Goal: Task Accomplishment & Management: Complete application form

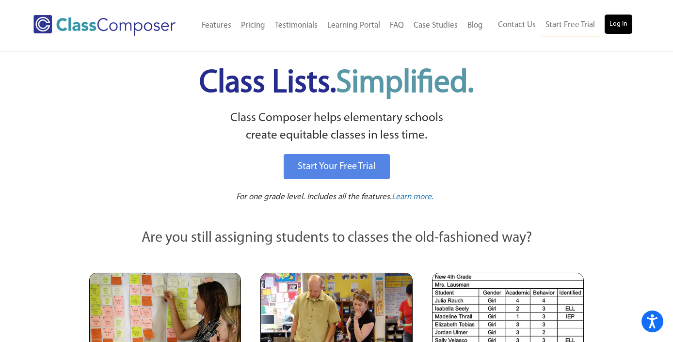
click at [621, 26] on link "Log In" at bounding box center [619, 24] width 28 height 19
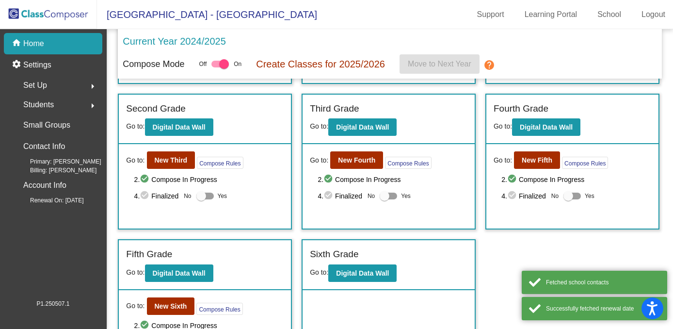
scroll to position [139, 0]
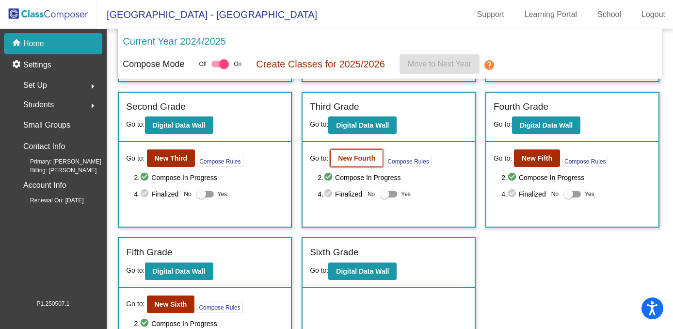
click at [356, 157] on b "New Fourth" at bounding box center [356, 158] width 37 height 8
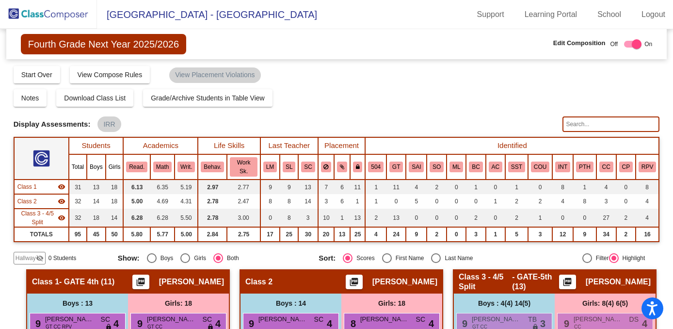
click at [52, 17] on img at bounding box center [48, 14] width 97 height 29
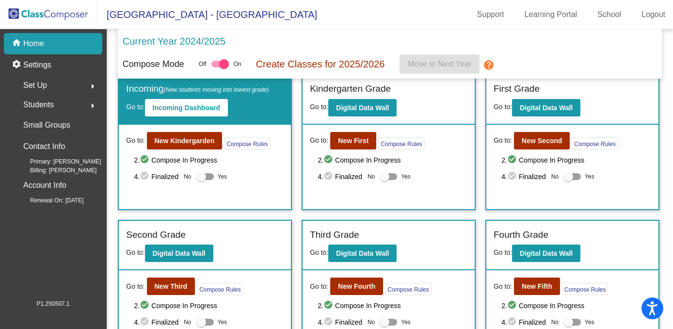
scroll to position [12, 0]
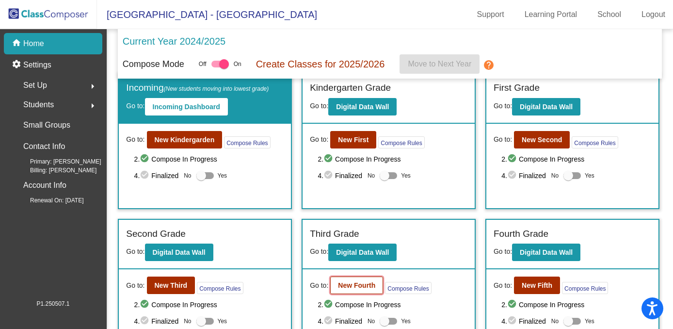
click at [341, 281] on b "New Fourth" at bounding box center [356, 285] width 37 height 8
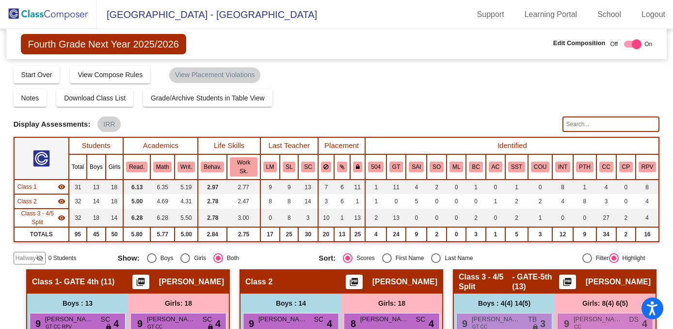
click at [36, 256] on mat-icon "visibility_off" at bounding box center [40, 258] width 8 height 8
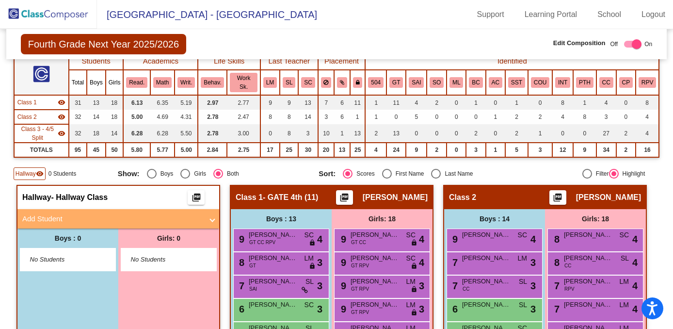
scroll to position [110, 0]
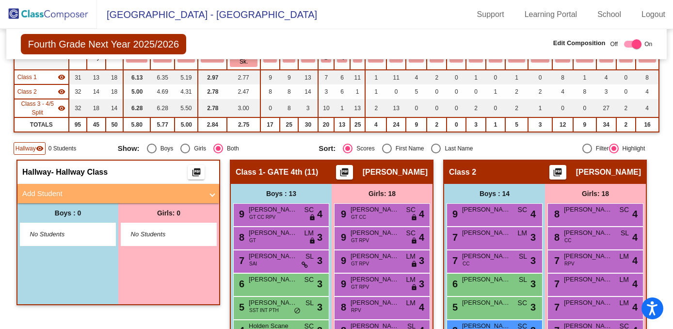
click at [211, 193] on span at bounding box center [212, 193] width 4 height 11
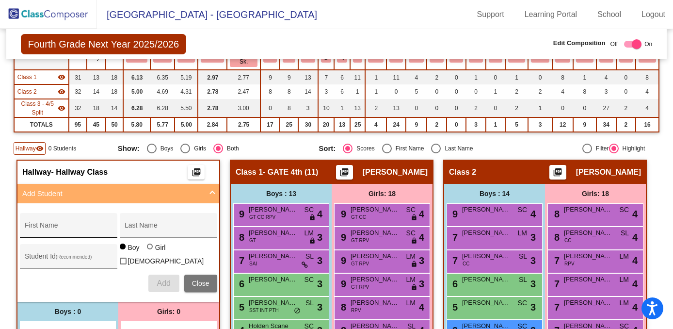
click at [69, 222] on div "First Name" at bounding box center [68, 228] width 87 height 20
type input "Alexander"
type input "V"
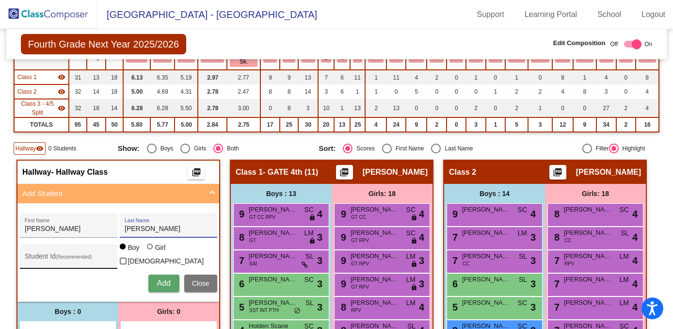
type input "Custer"
click at [28, 252] on div "Student Id (Recommended)" at bounding box center [68, 259] width 87 height 20
type input "922699"
click at [161, 280] on span "Add" at bounding box center [164, 283] width 14 height 8
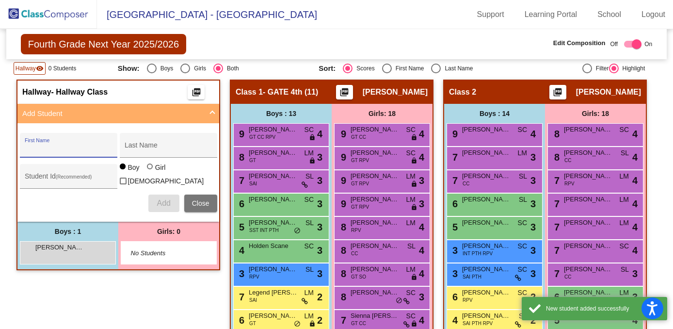
scroll to position [207, 0]
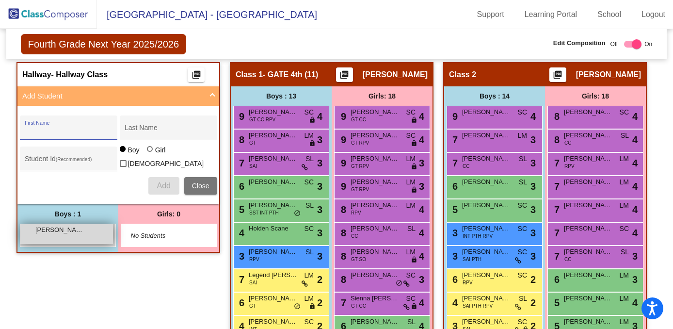
click at [80, 238] on div "Alexander Custer lock do_not_disturb_alt" at bounding box center [66, 234] width 93 height 20
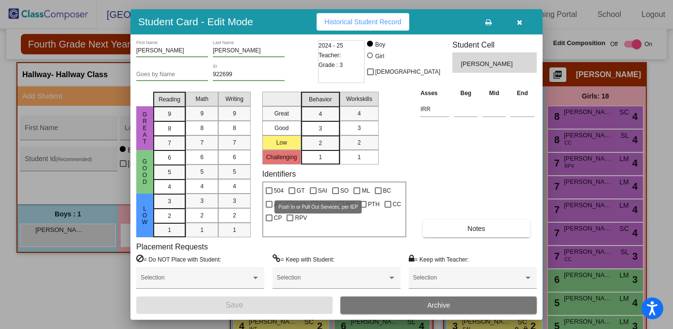
click at [313, 190] on div at bounding box center [313, 190] width 7 height 7
click at [313, 194] on input "SAI" at bounding box center [313, 194] width 0 height 0
checkbox input "true"
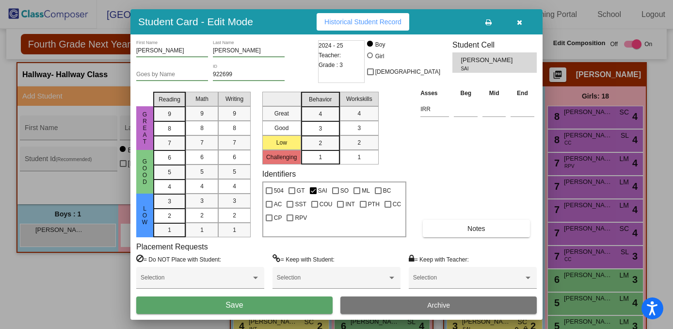
click at [242, 308] on span "Save" at bounding box center [234, 305] width 17 height 8
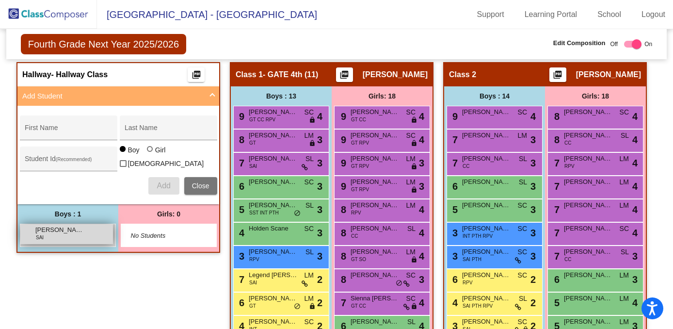
click at [107, 234] on div "Alexander Custer SAI lock do_not_disturb_alt" at bounding box center [66, 234] width 93 height 20
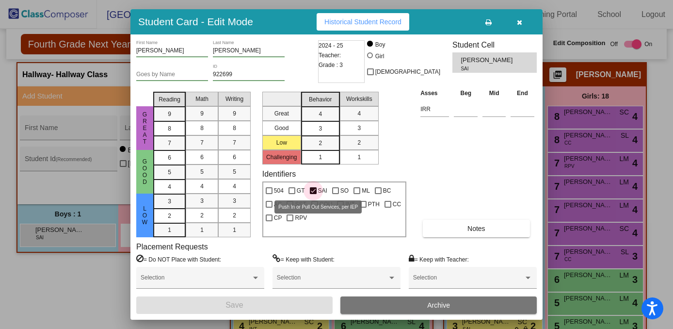
click at [311, 190] on div at bounding box center [313, 190] width 7 height 7
click at [313, 194] on input "SAI" at bounding box center [313, 194] width 0 height 0
checkbox input "false"
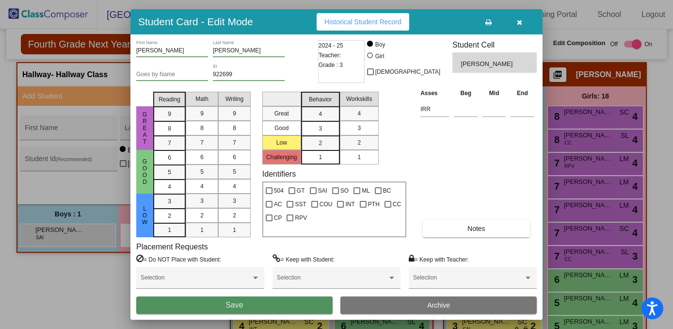
click at [249, 309] on button "Save" at bounding box center [234, 304] width 196 height 17
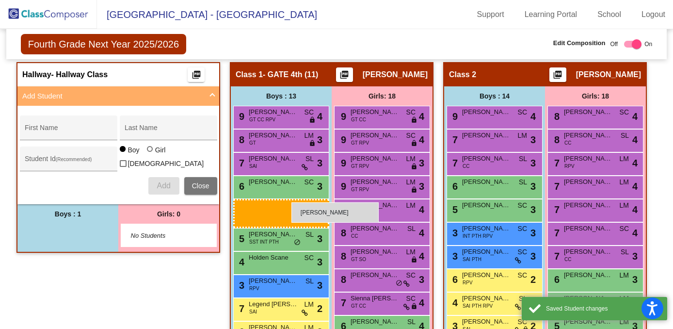
drag, startPoint x: 76, startPoint y: 232, endPoint x: 291, endPoint y: 202, distance: 217.4
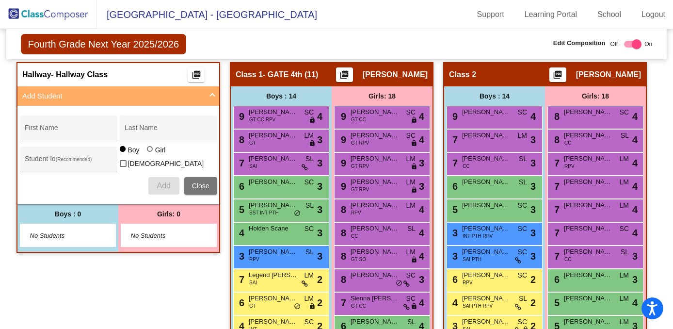
click at [70, 19] on img at bounding box center [48, 14] width 97 height 29
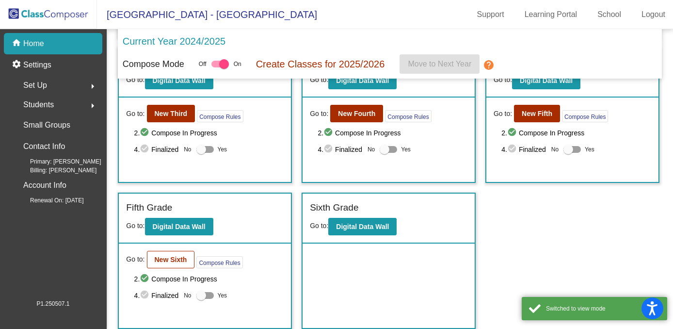
scroll to position [183, 0]
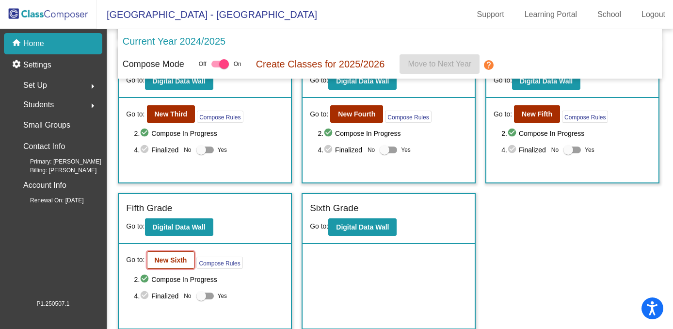
click at [184, 258] on b "New Sixth" at bounding box center [171, 260] width 32 height 8
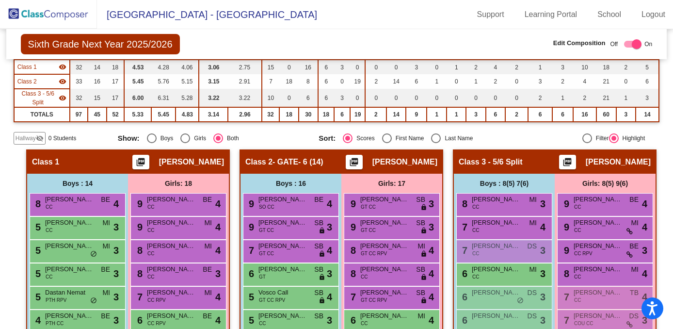
scroll to position [181, 0]
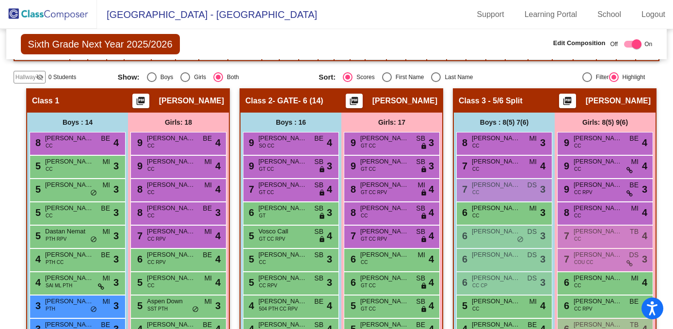
click at [31, 76] on span "Hallway" at bounding box center [26, 77] width 20 height 9
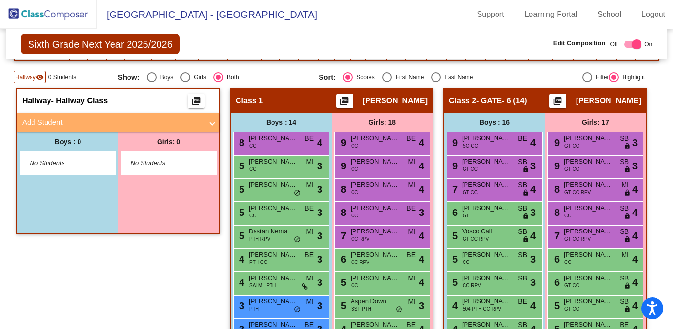
click at [77, 166] on span "No Students" at bounding box center [60, 163] width 61 height 10
click at [98, 120] on mat-panel-title "Add Student" at bounding box center [112, 122] width 180 height 11
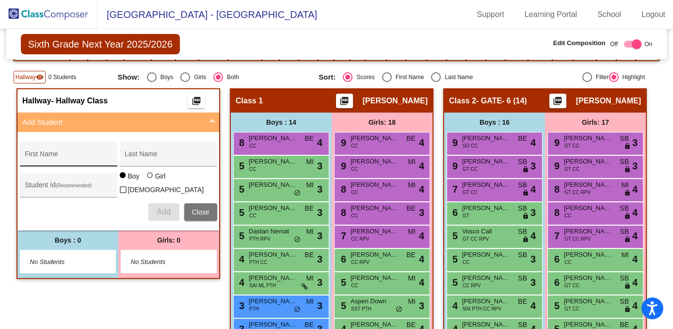
click at [68, 149] on div "First Name" at bounding box center [68, 157] width 87 height 20
type input "Ellisandra"
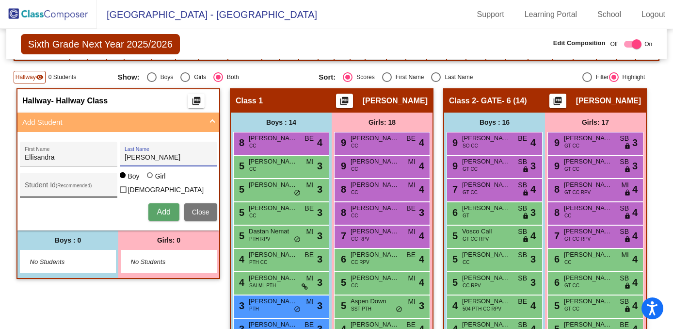
type input "Custer"
click at [25, 185] on input "Student Id (Recommended)" at bounding box center [68, 189] width 87 height 8
type input "922701"
click at [149, 178] on div at bounding box center [150, 175] width 6 height 6
click at [150, 180] on input "Girl" at bounding box center [150, 180] width 0 height 0
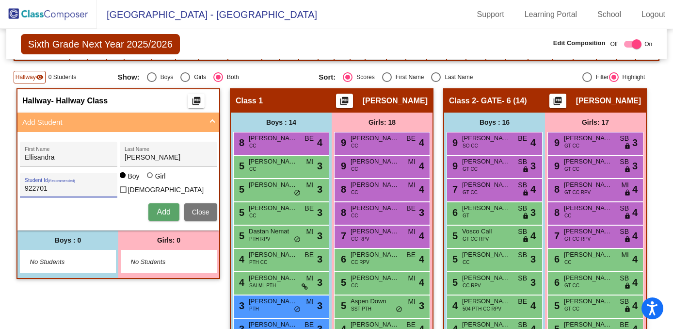
radio input "true"
click at [157, 208] on span "Add" at bounding box center [164, 212] width 14 height 8
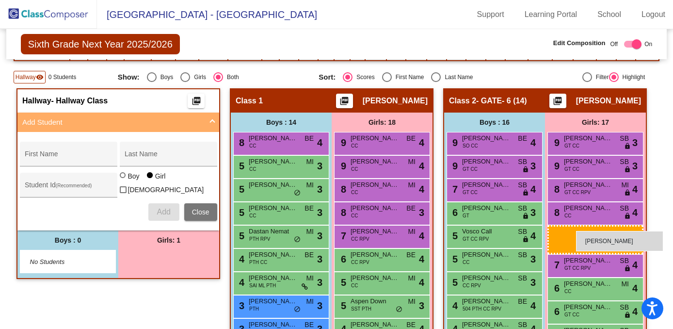
drag, startPoint x: 184, startPoint y: 257, endPoint x: 576, endPoint y: 231, distance: 392.7
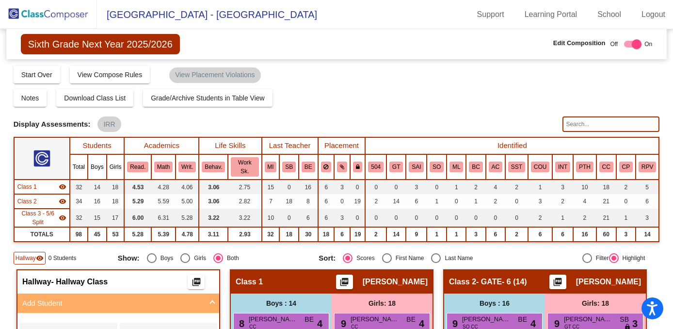
scroll to position [0, 0]
